Goal: Information Seeking & Learning: Learn about a topic

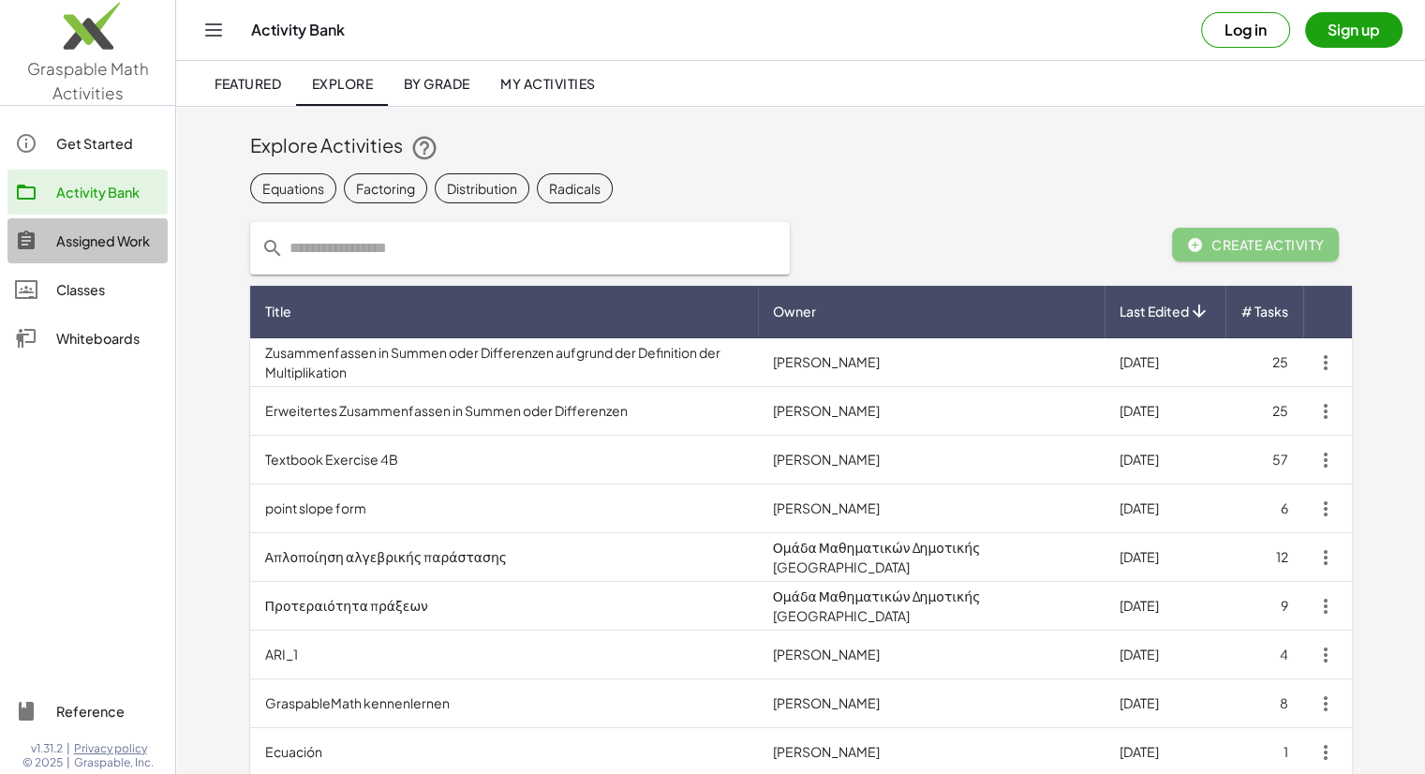
click at [86, 242] on div "Assigned Work" at bounding box center [108, 241] width 104 height 22
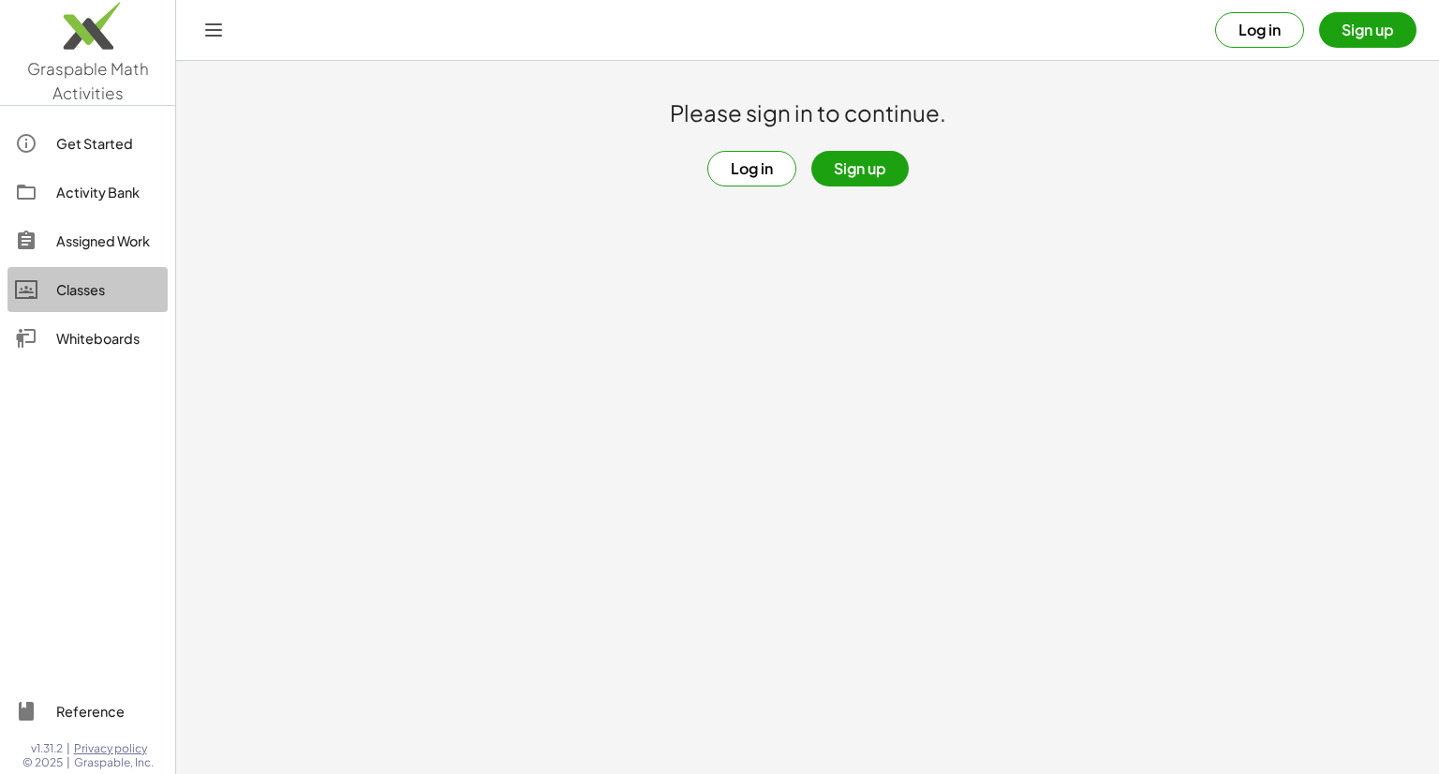
click at [88, 293] on div "Classes" at bounding box center [108, 289] width 104 height 22
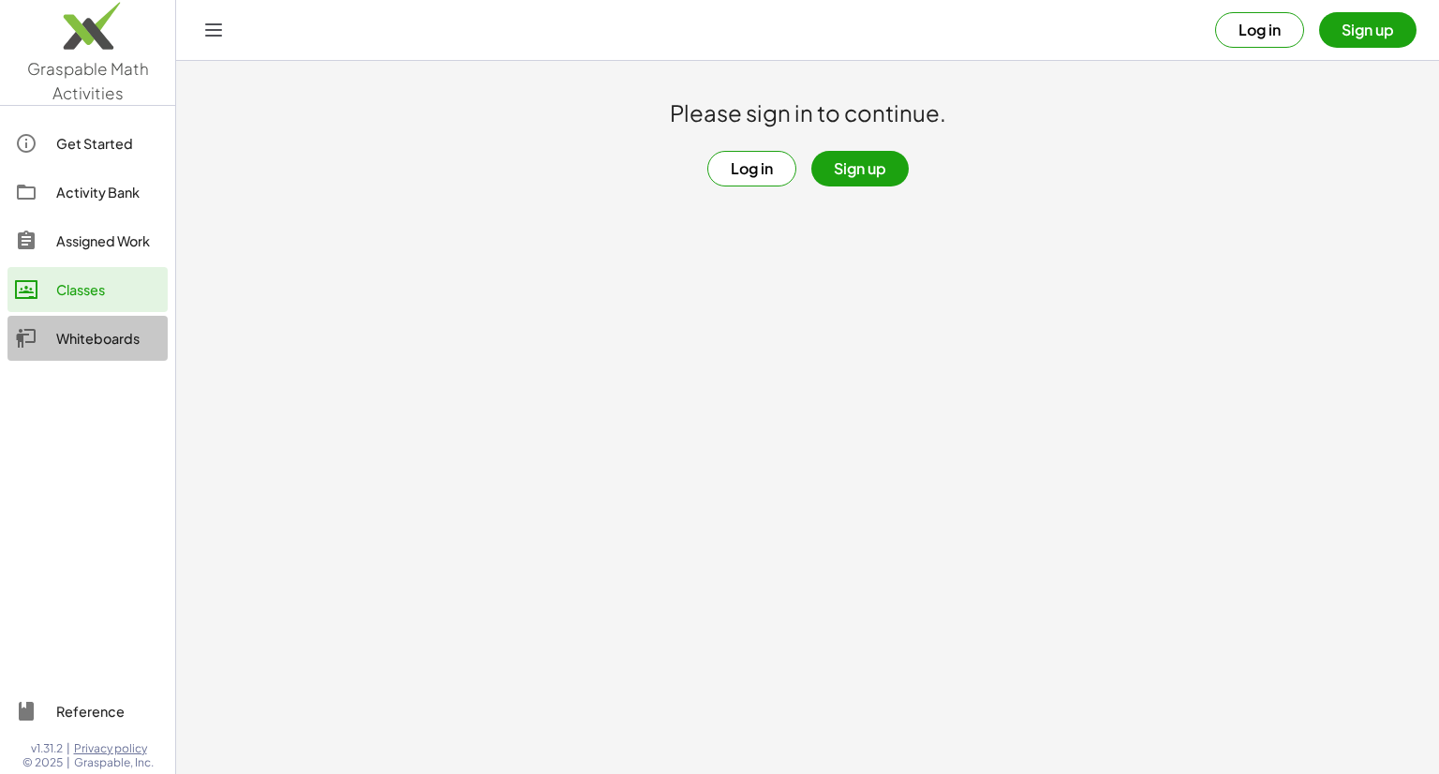
click at [94, 342] on div "Whiteboards" at bounding box center [108, 338] width 104 height 22
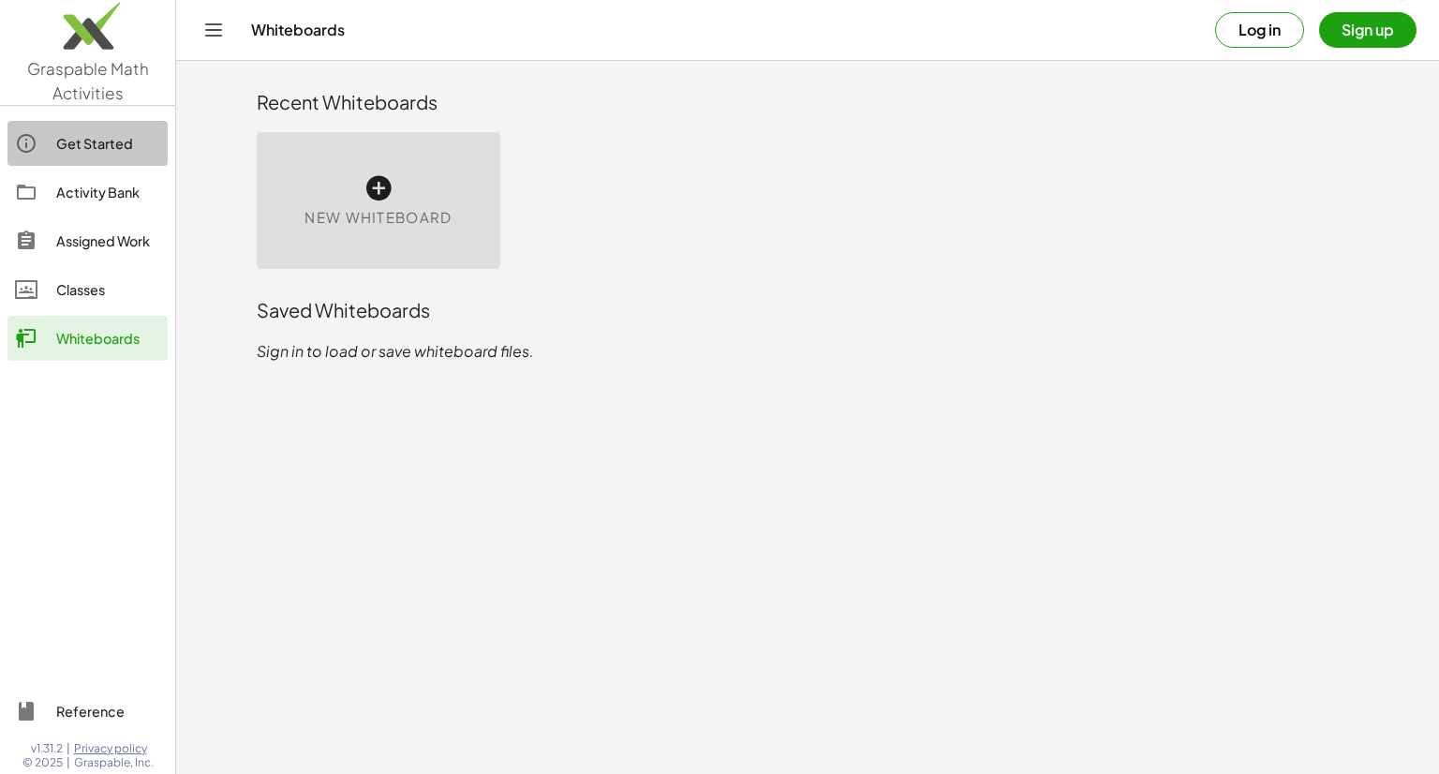
click at [103, 149] on div "Get Started" at bounding box center [108, 143] width 104 height 22
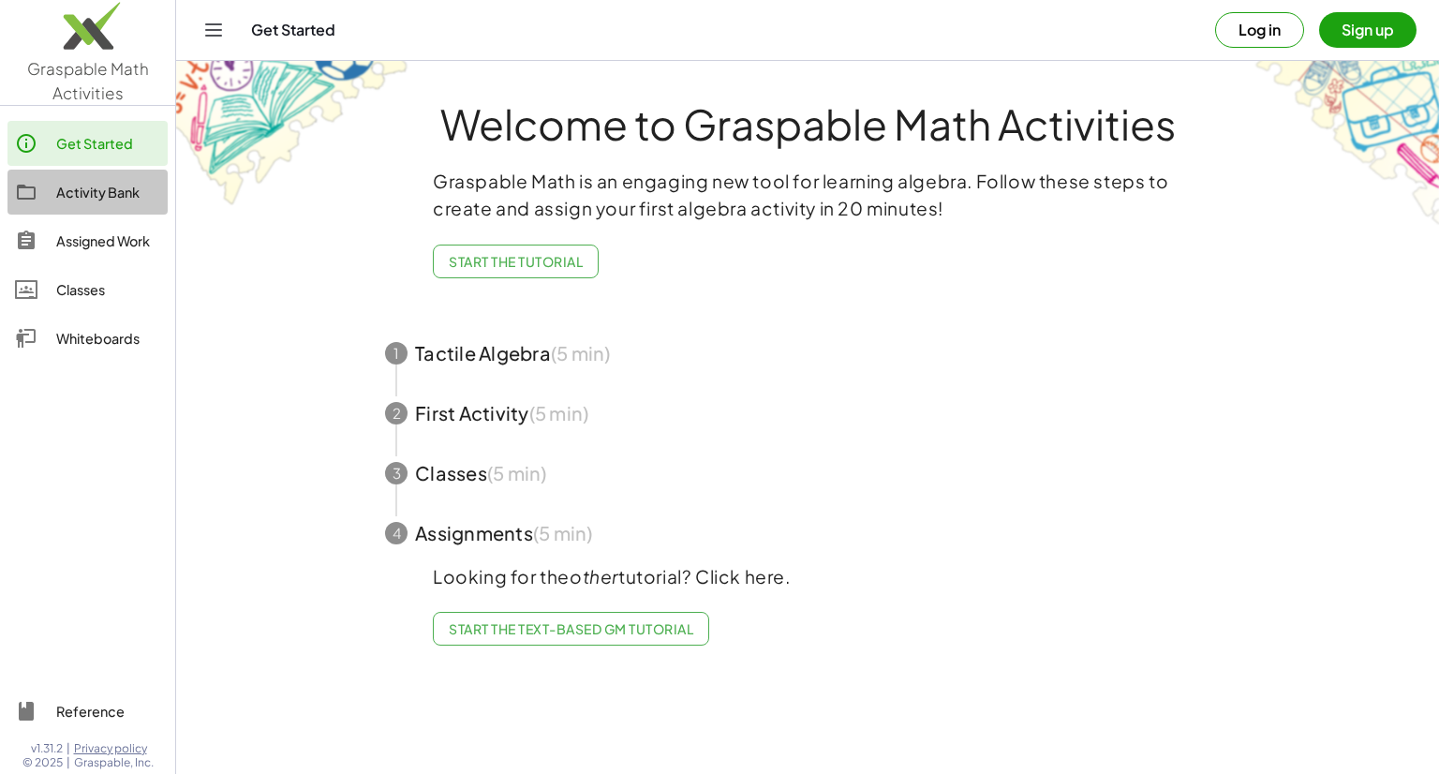
click at [101, 194] on div "Activity Bank" at bounding box center [108, 192] width 104 height 22
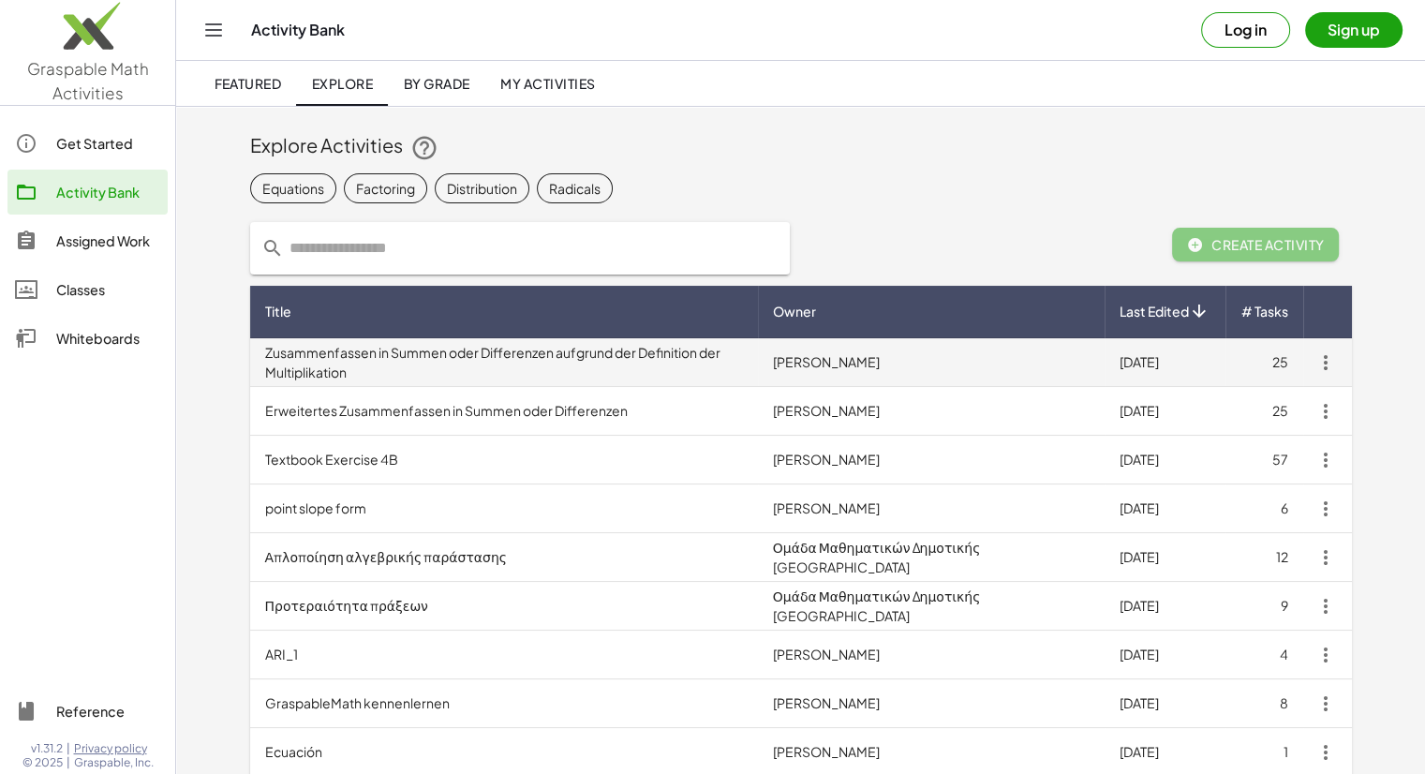
click at [700, 366] on td "Zusammenfassen in Summen oder Differenzen aufgrund der Definition der Multiplik…" at bounding box center [504, 362] width 508 height 49
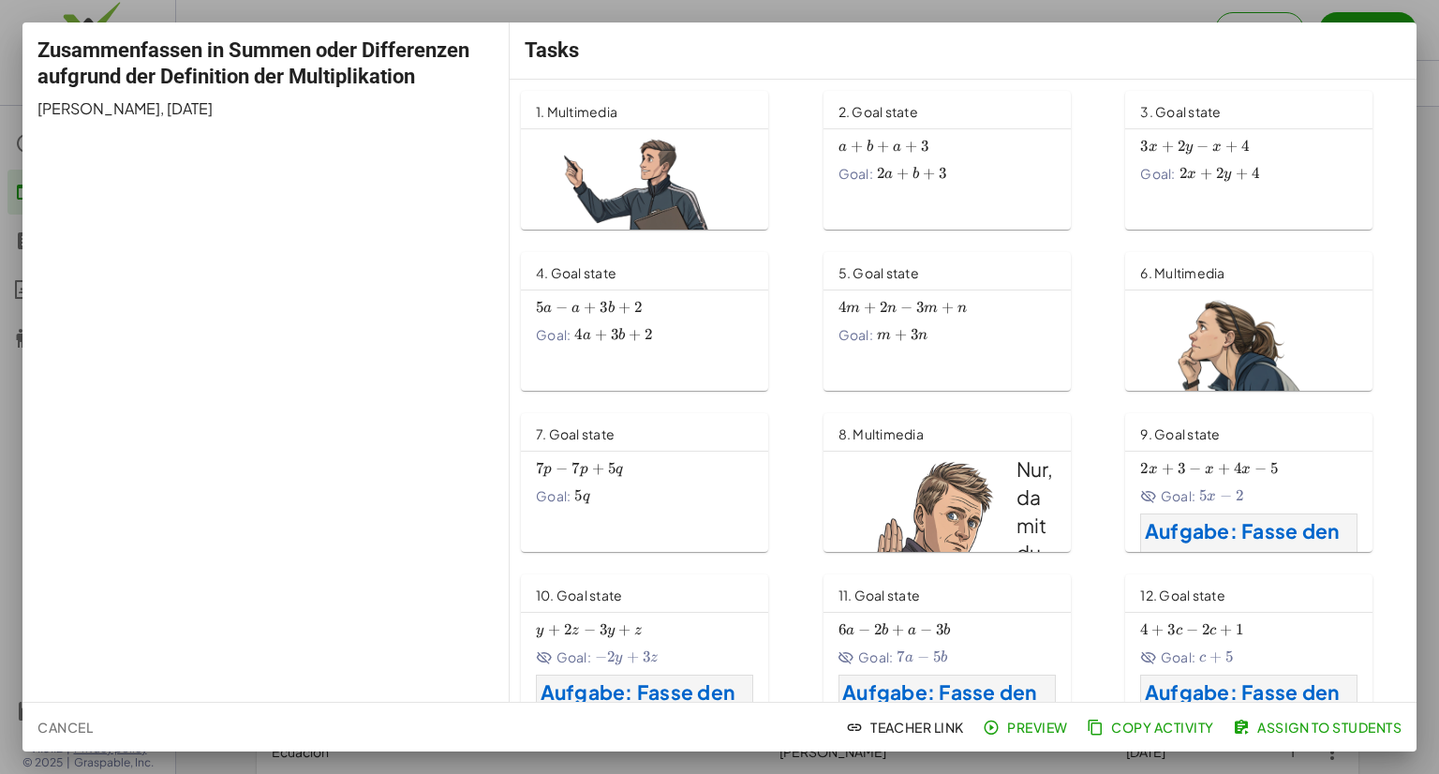
click at [18, 20] on div at bounding box center [719, 387] width 1439 height 774
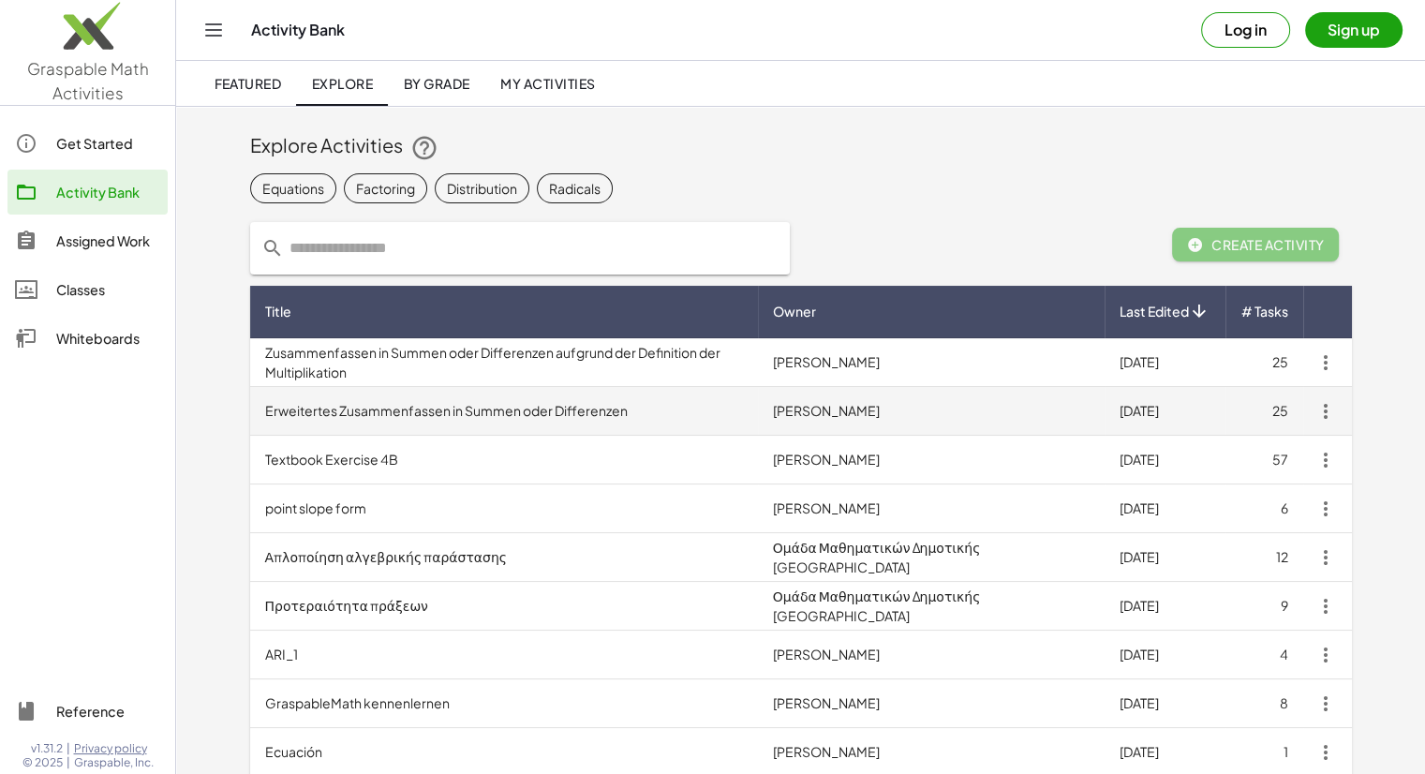
click at [367, 405] on td "Erweitertes Zusammenfassen in Summen oder Differenzen" at bounding box center [504, 411] width 508 height 49
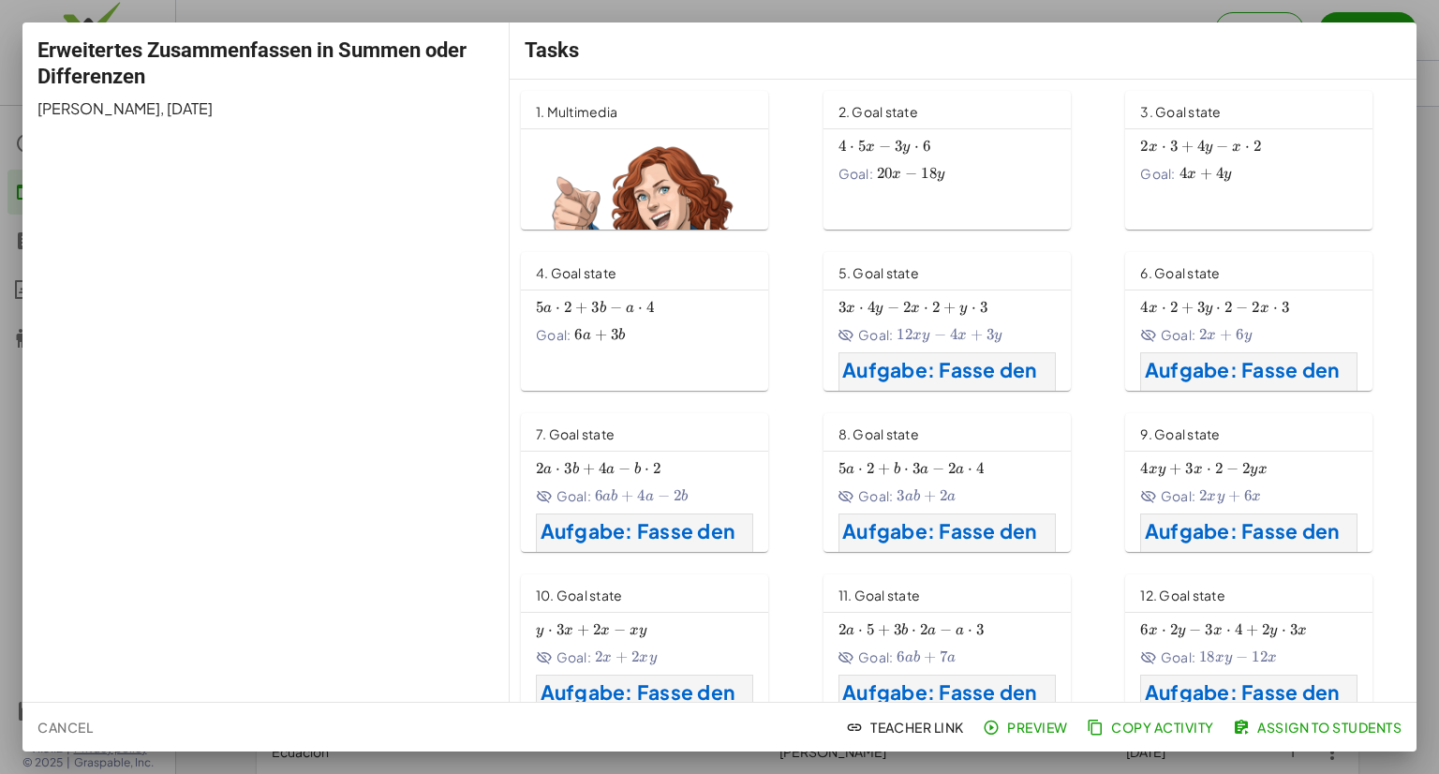
click at [151, 19] on div at bounding box center [719, 387] width 1439 height 774
